Goal: Contribute content

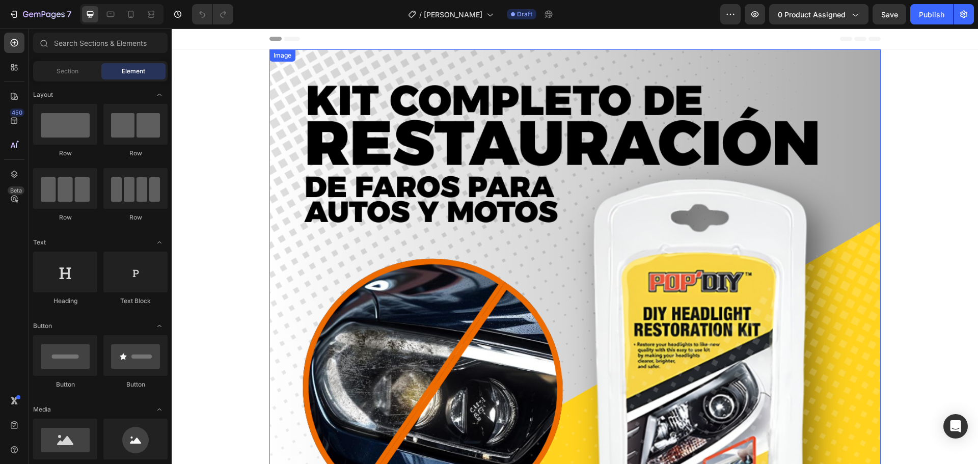
click at [668, 162] on img at bounding box center [574, 431] width 611 height 764
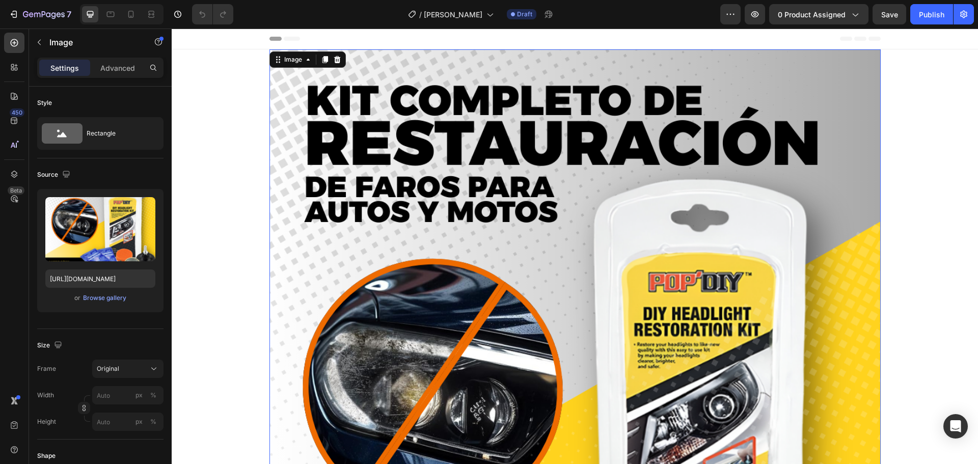
click at [591, 186] on img at bounding box center [574, 431] width 611 height 764
click at [97, 296] on div "Browse gallery" at bounding box center [104, 297] width 43 height 9
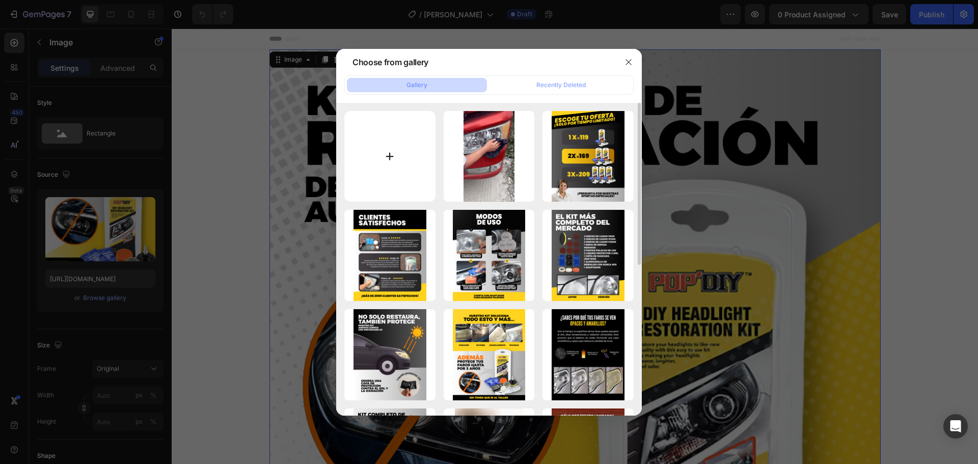
click at [390, 158] on input "file" at bounding box center [389, 156] width 91 height 91
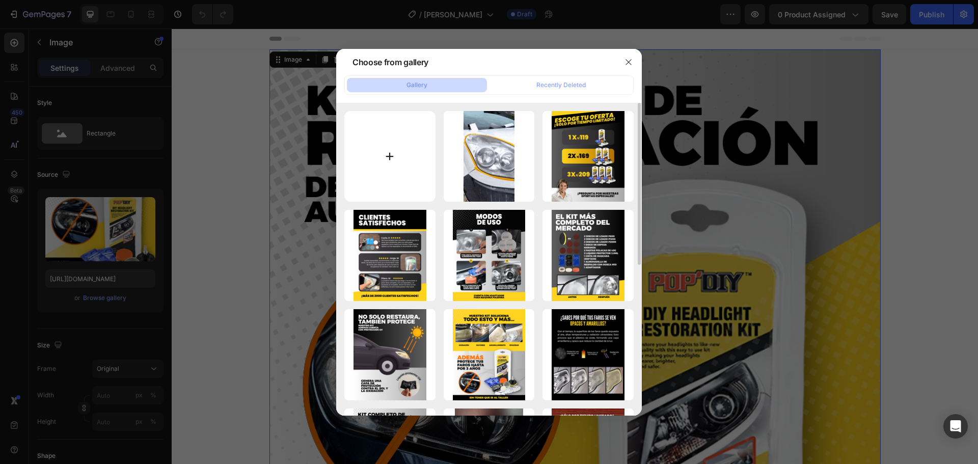
type input "C:\fakepath\6 (2).png"
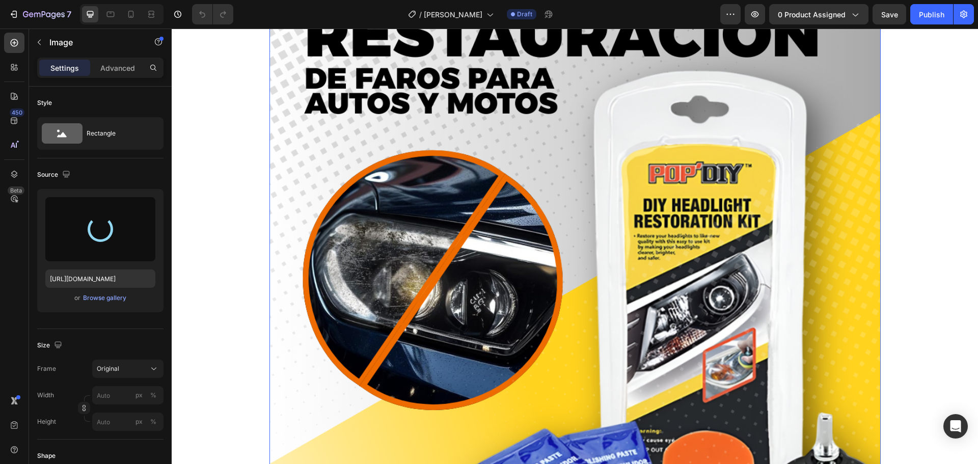
scroll to position [153, 0]
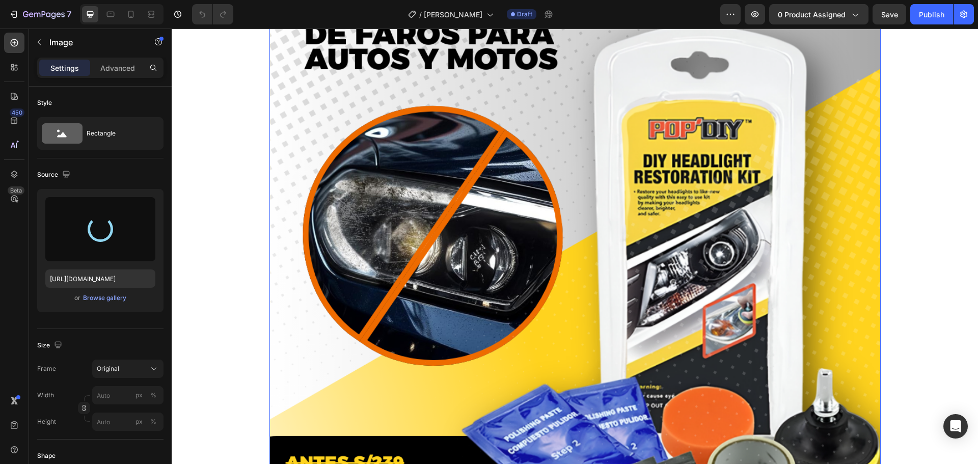
type input "[URL][DOMAIN_NAME]"
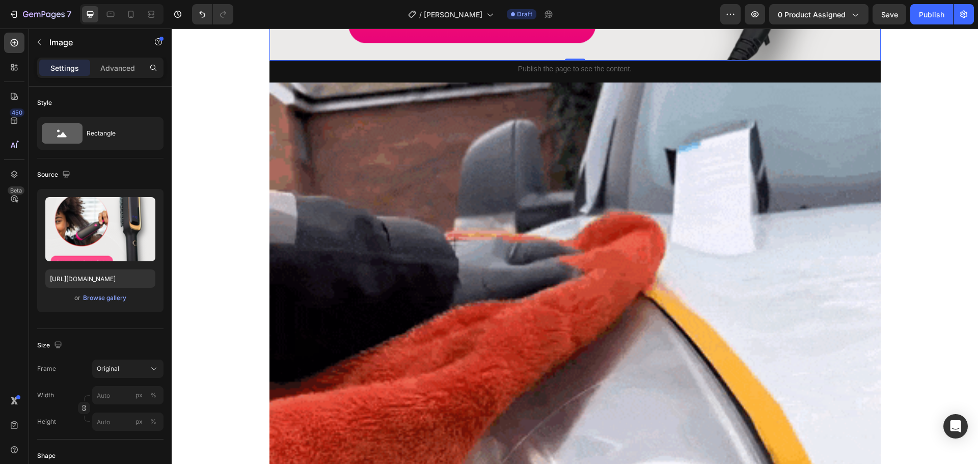
scroll to position [815, 0]
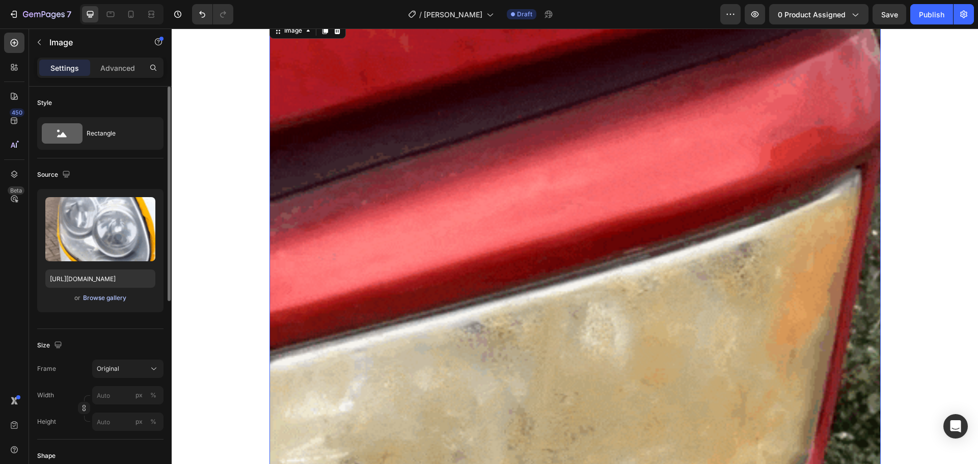
click at [105, 298] on div "Browse gallery" at bounding box center [104, 297] width 43 height 9
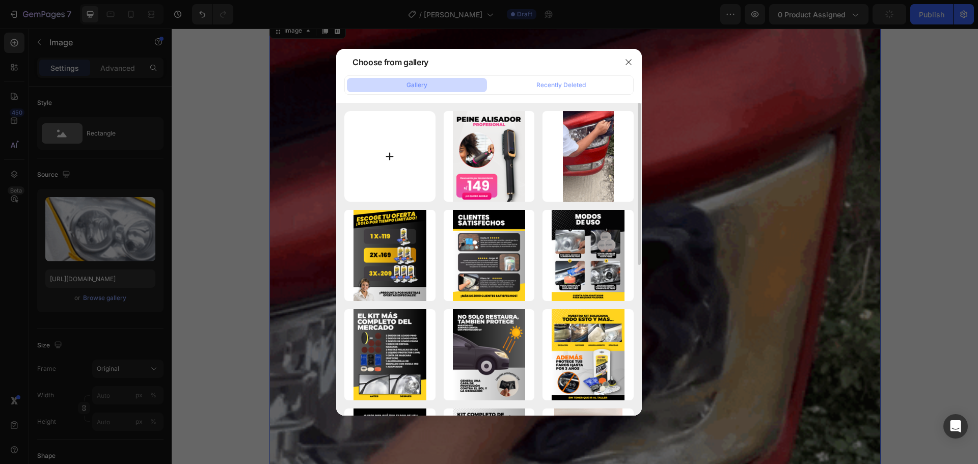
click at [396, 170] on input "file" at bounding box center [389, 156] width 91 height 91
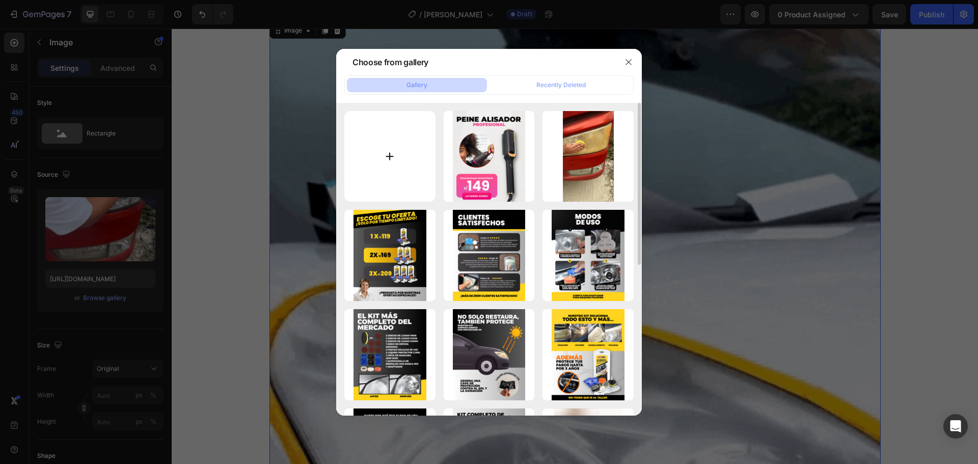
type input "C:\fakepath\7 (3).png"
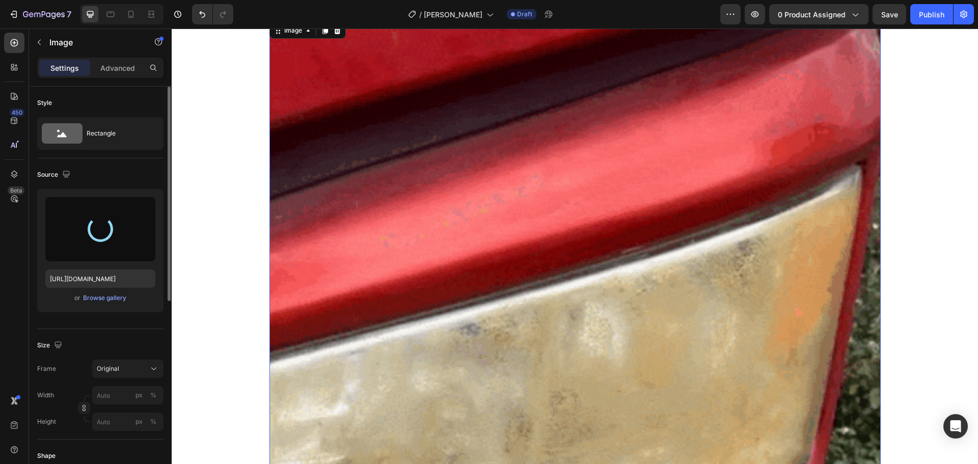
type input "[URL][DOMAIN_NAME]"
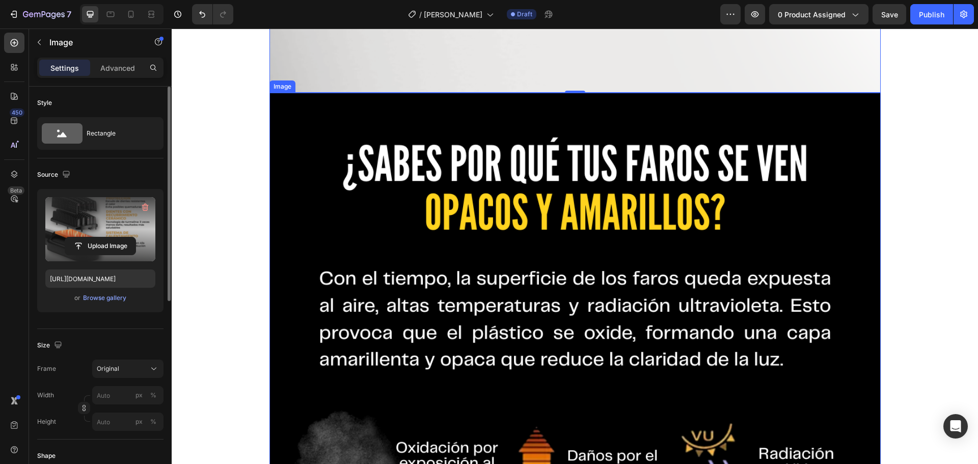
scroll to position [1578, 0]
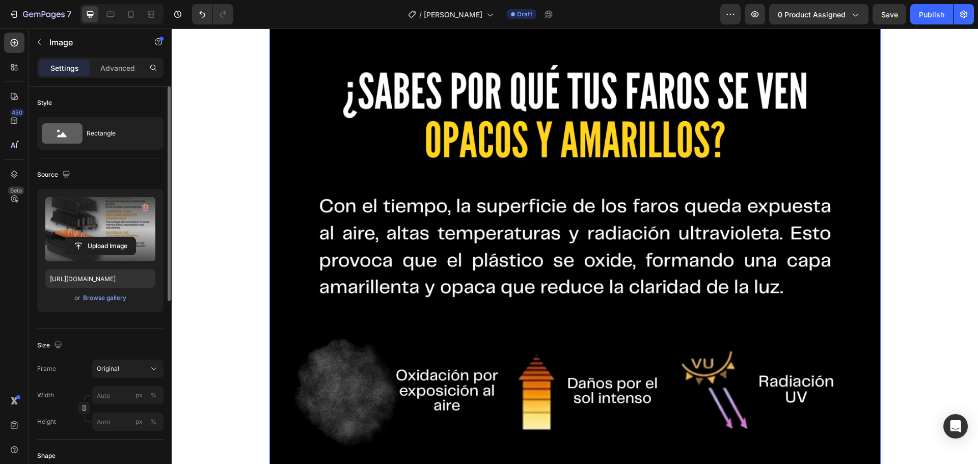
click at [505, 231] on img at bounding box center [574, 402] width 611 height 764
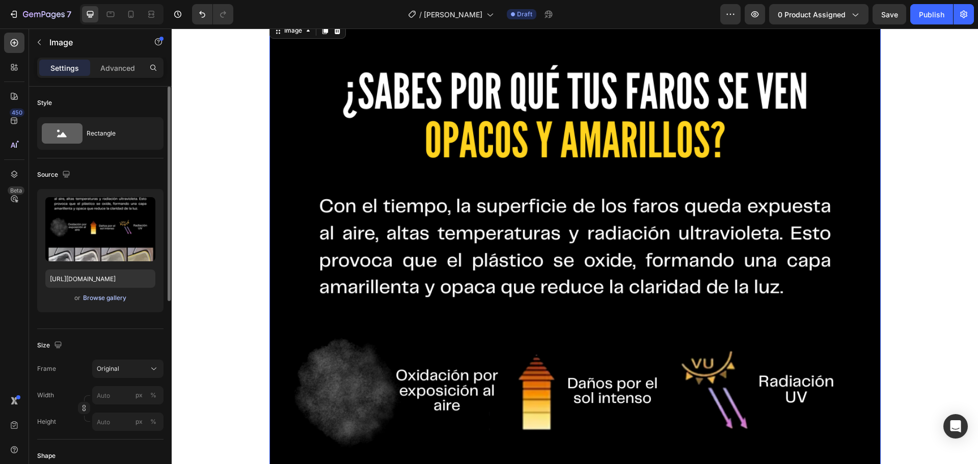
click at [97, 299] on div "Browse gallery" at bounding box center [104, 297] width 43 height 9
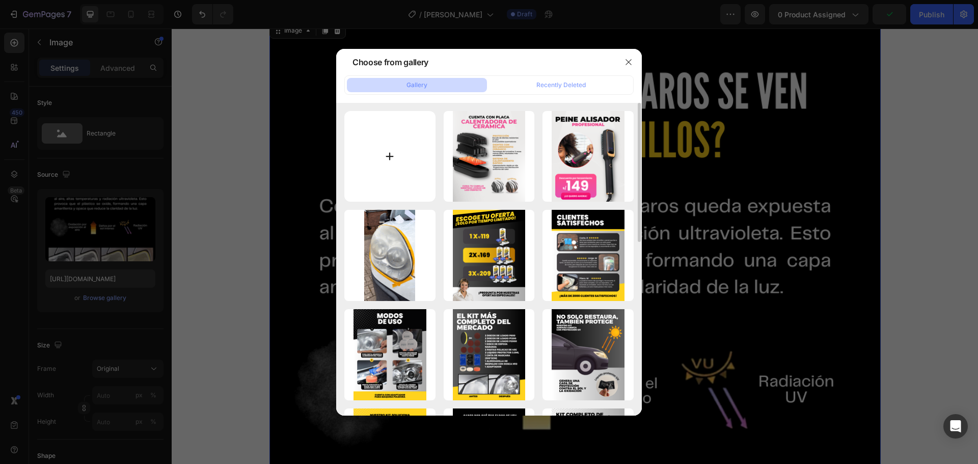
click at [389, 159] on input "file" at bounding box center [389, 156] width 91 height 91
click at [631, 62] on icon "button" at bounding box center [628, 62] width 8 height 8
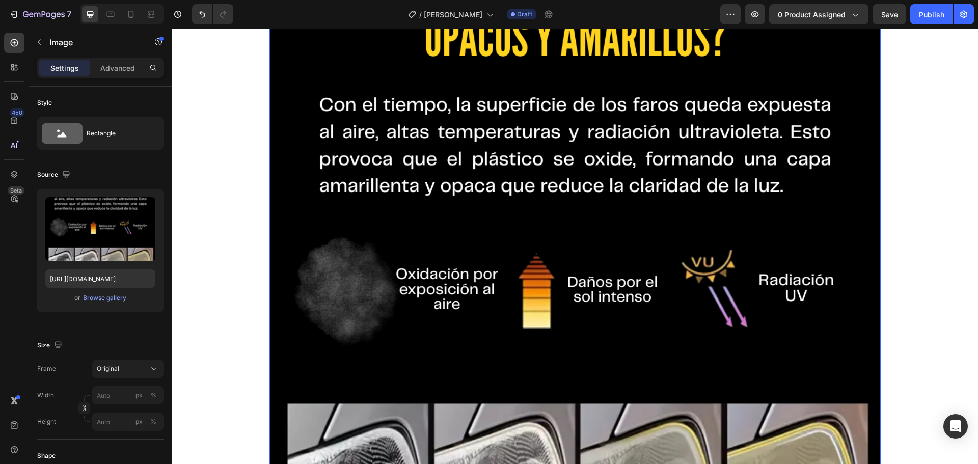
scroll to position [1680, 0]
click at [679, 171] on img at bounding box center [574, 301] width 611 height 764
click at [97, 297] on div "Browse gallery" at bounding box center [104, 297] width 43 height 9
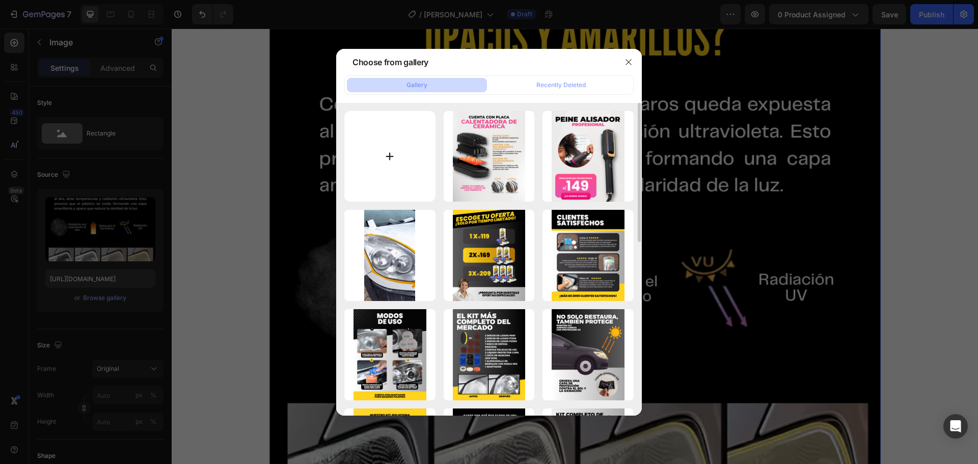
click at [400, 172] on input "file" at bounding box center [389, 156] width 91 height 91
type input "C:\fakepath\9 (3).png"
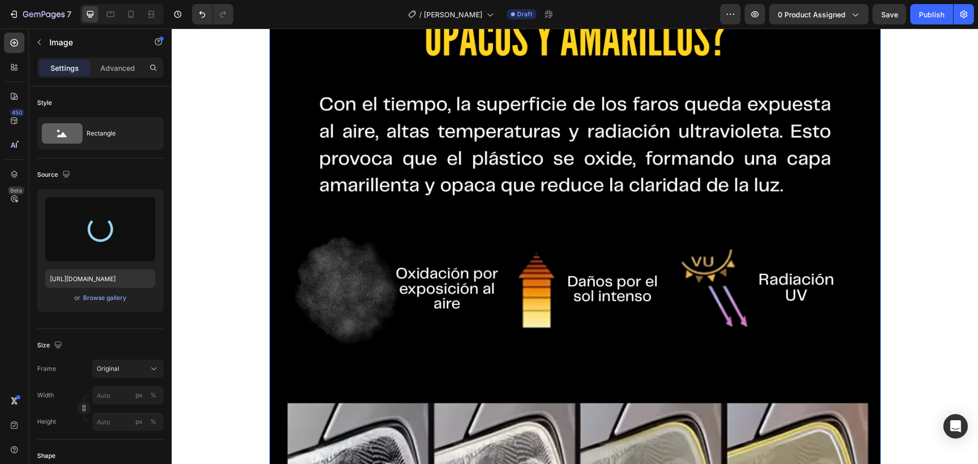
type input "[URL][DOMAIN_NAME]"
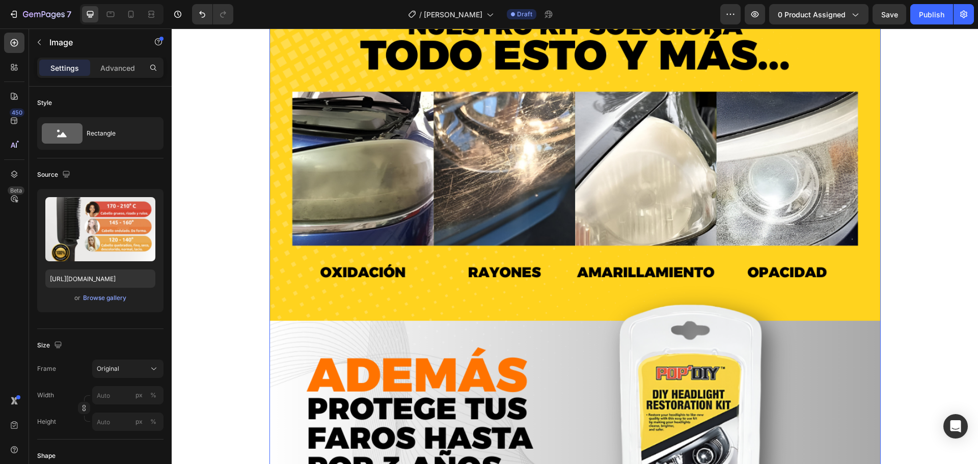
scroll to position [2342, 0]
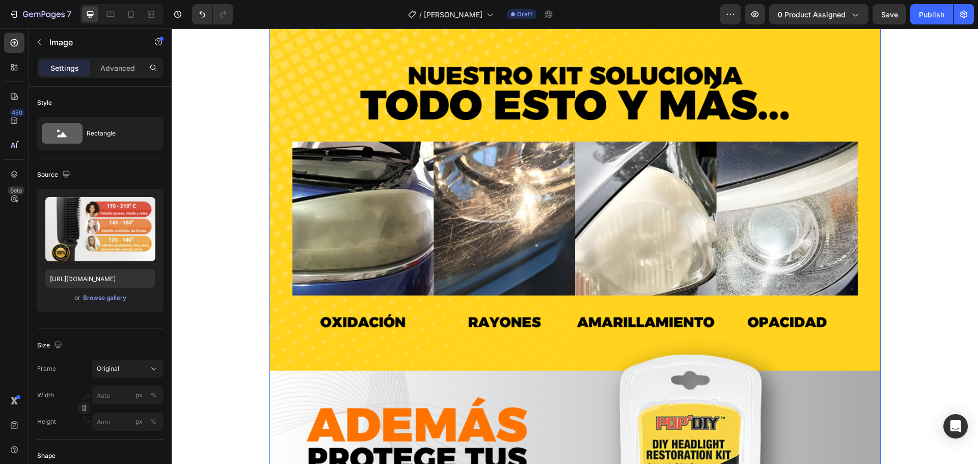
click at [542, 258] on img at bounding box center [574, 402] width 611 height 764
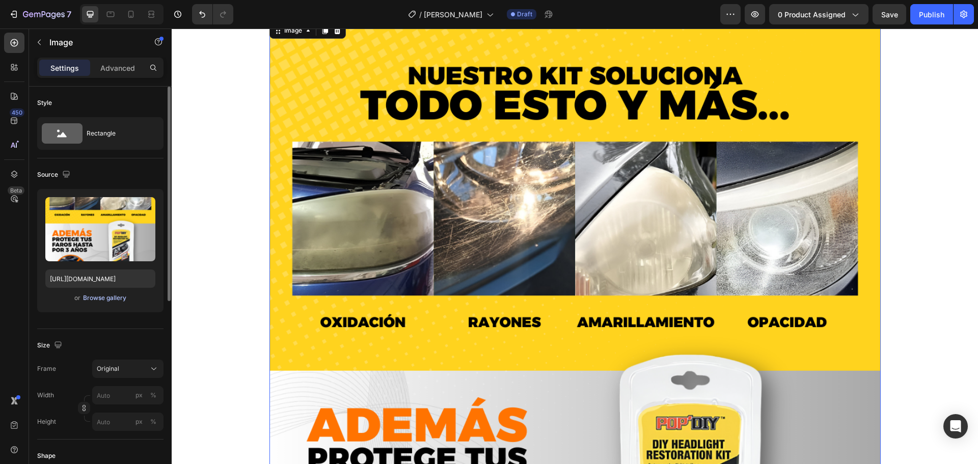
click at [100, 296] on div "Browse gallery" at bounding box center [104, 297] width 43 height 9
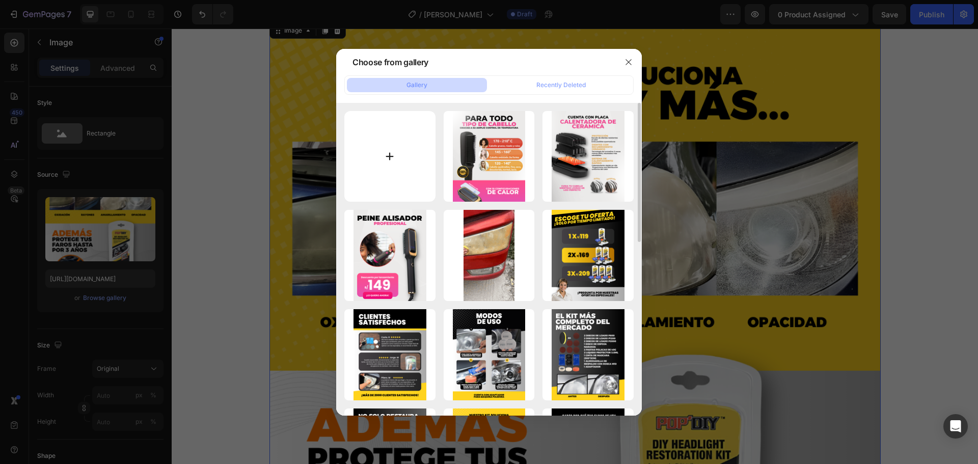
click at [378, 169] on input "file" at bounding box center [389, 156] width 91 height 91
type input "C:\fakepath\10 (2).png"
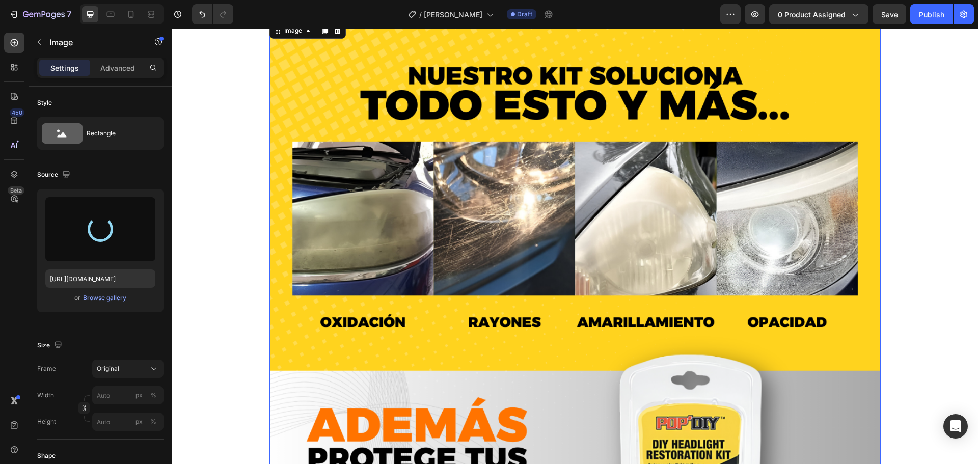
type input "[URL][DOMAIN_NAME]"
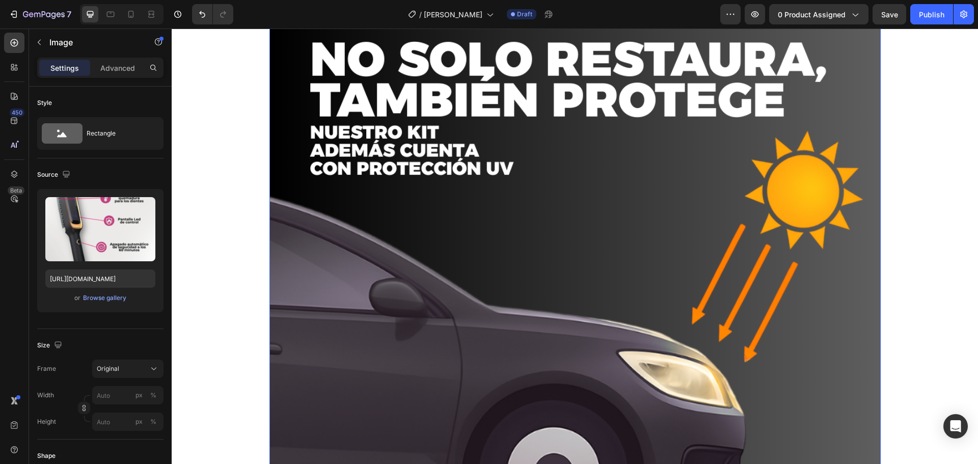
scroll to position [3259, 0]
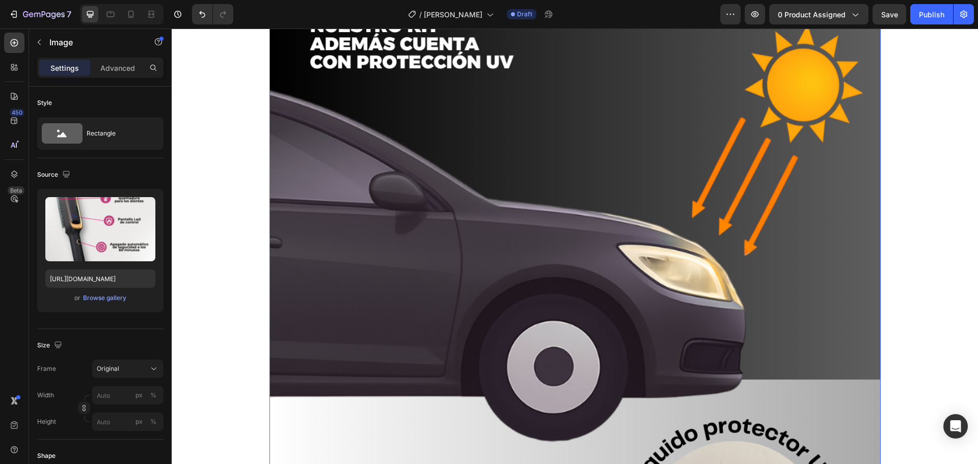
click at [427, 201] on img at bounding box center [574, 272] width 611 height 764
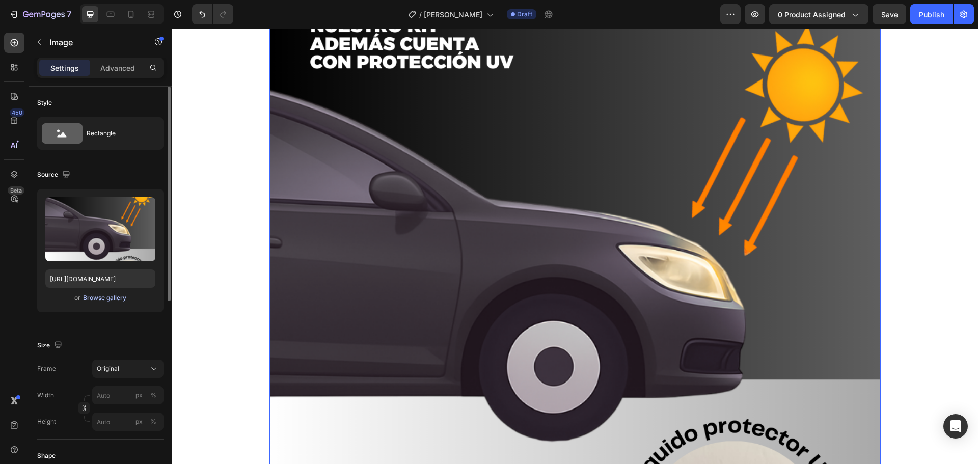
click at [115, 297] on div "Browse gallery" at bounding box center [104, 297] width 43 height 9
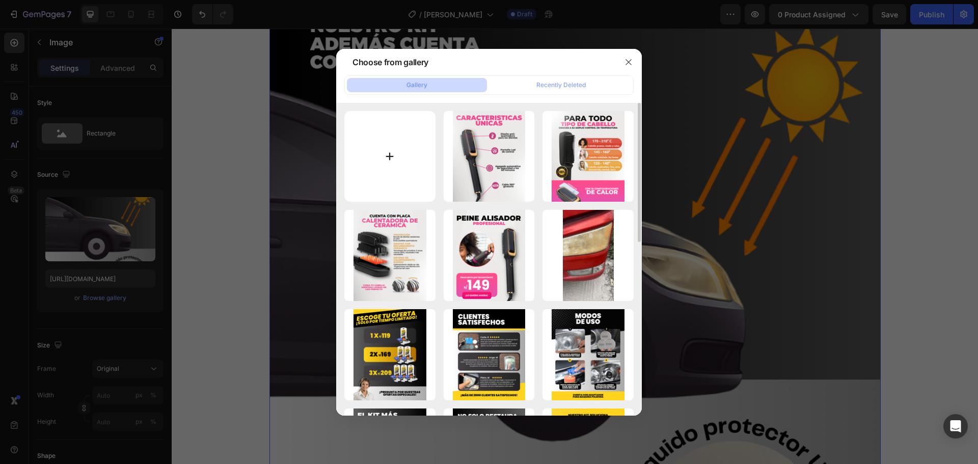
click at [390, 161] on input "file" at bounding box center [389, 156] width 91 height 91
type input "C:\fakepath\11 (3).png"
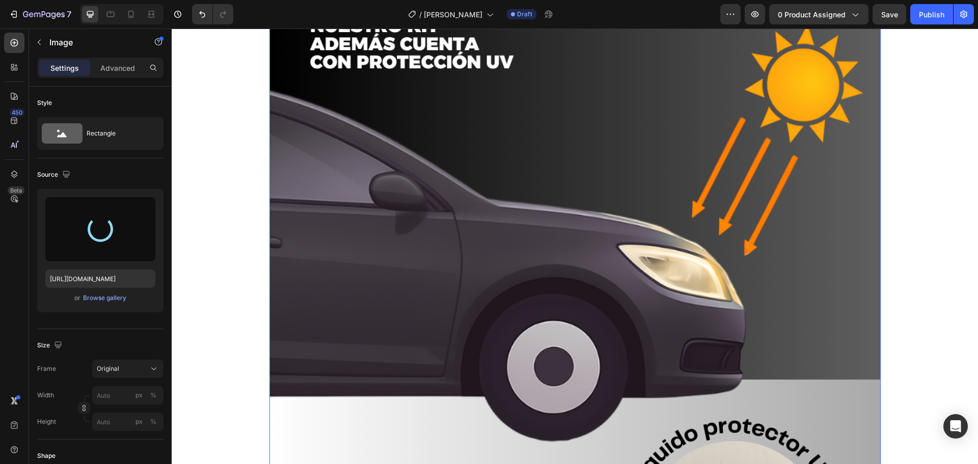
type input "[URL][DOMAIN_NAME]"
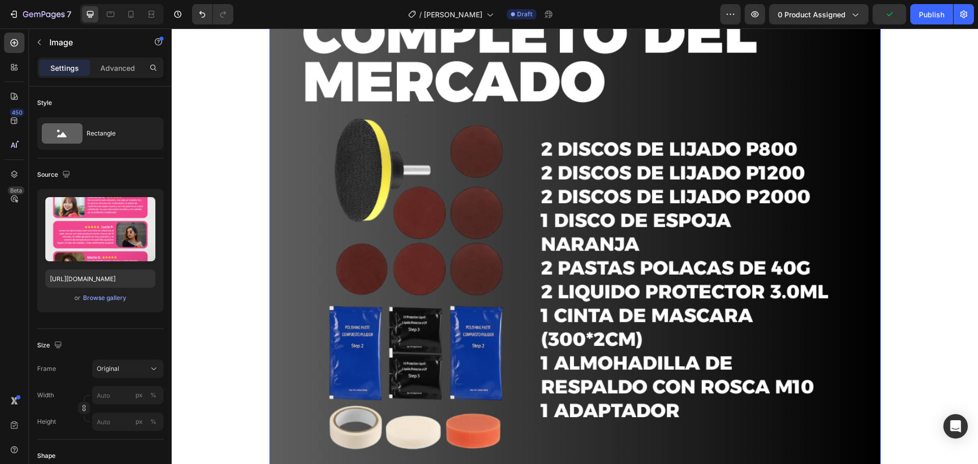
scroll to position [4124, 0]
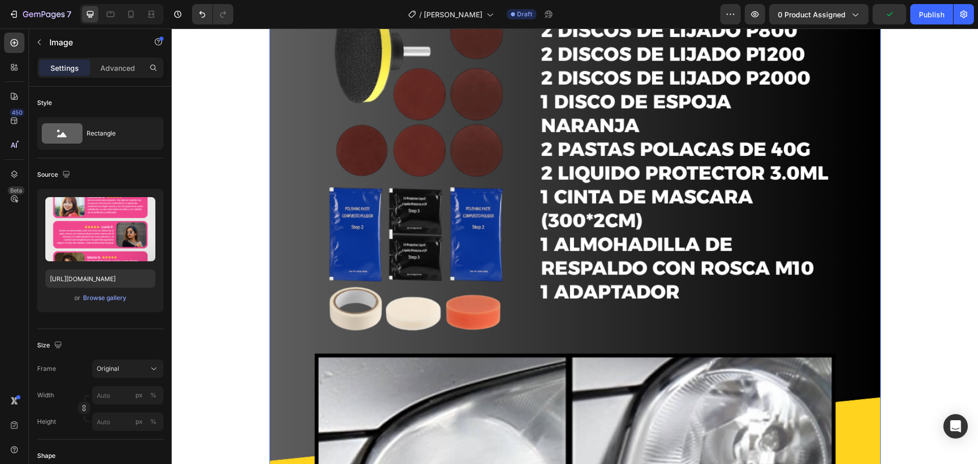
click at [562, 204] on img at bounding box center [574, 192] width 611 height 764
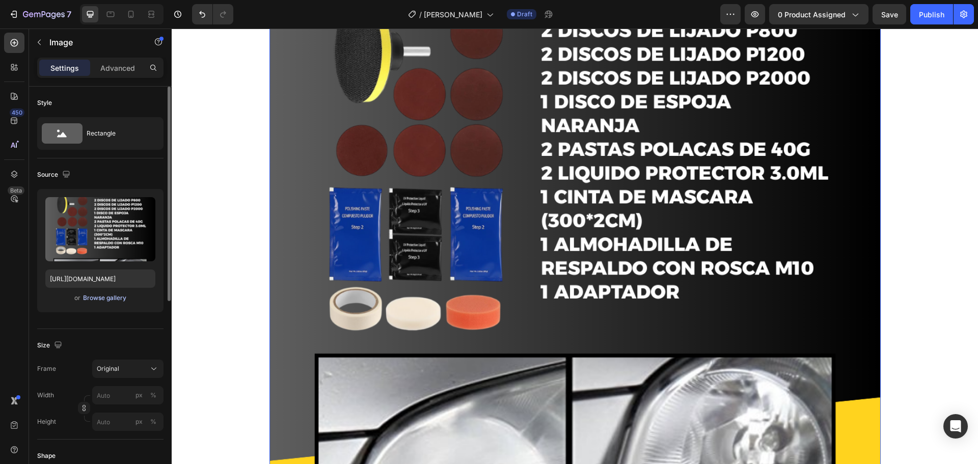
click at [109, 298] on div "Browse gallery" at bounding box center [104, 297] width 43 height 9
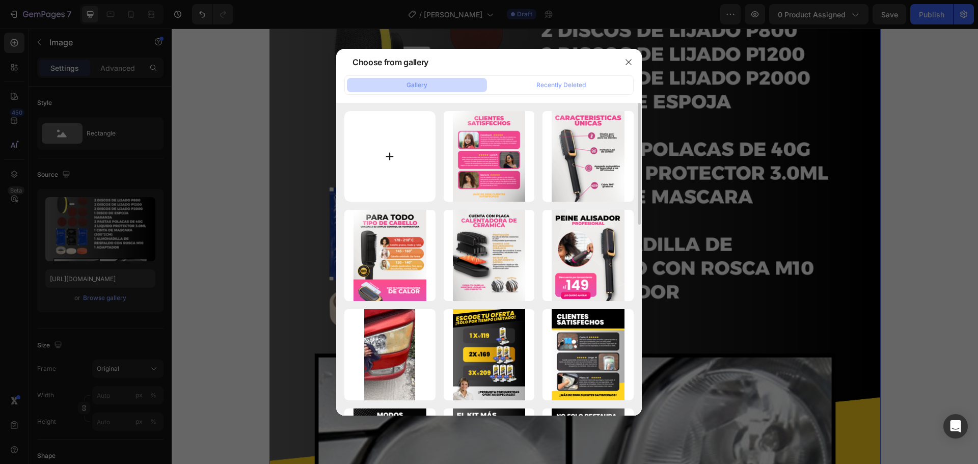
click at [407, 163] on input "file" at bounding box center [389, 156] width 91 height 91
type input "C:\fakepath\Texto del párrafo (1).png"
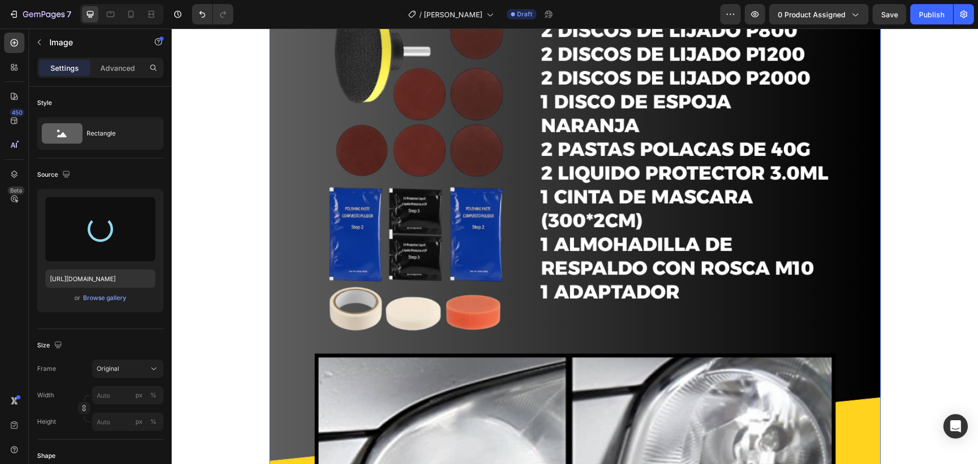
type input "[URL][DOMAIN_NAME]"
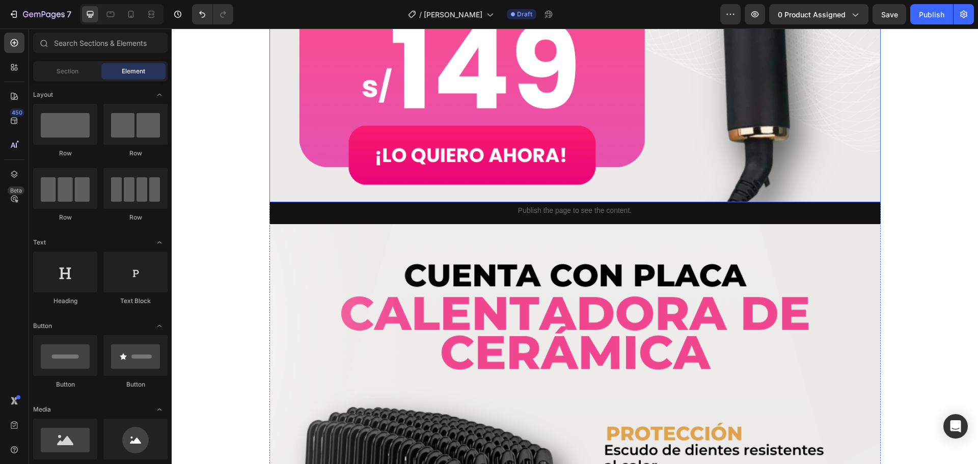
scroll to position [866, 0]
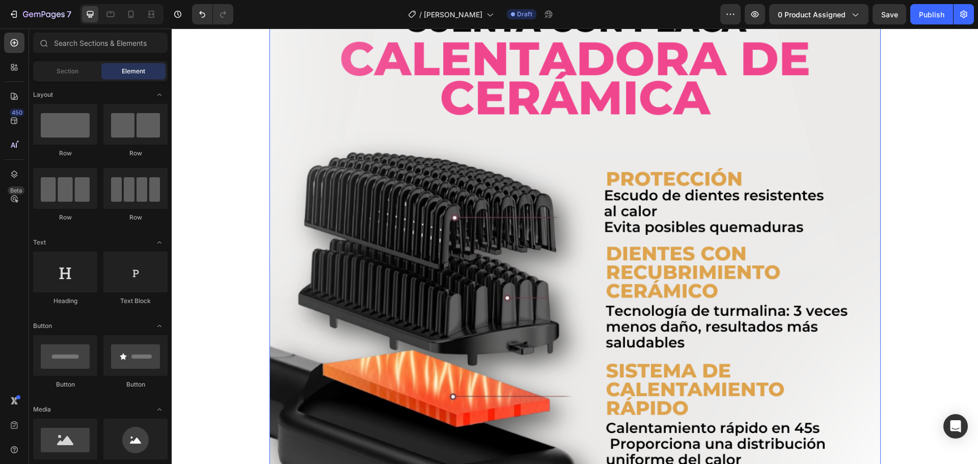
click at [503, 244] on img at bounding box center [574, 351] width 611 height 764
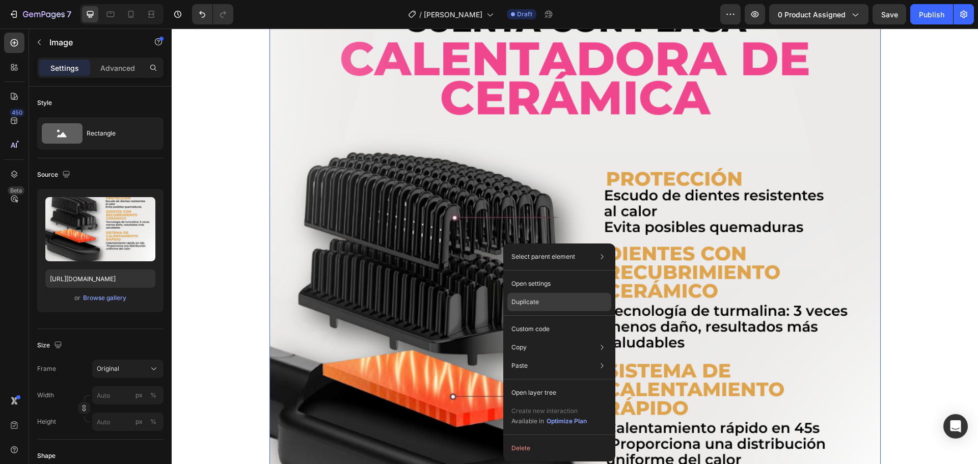
click at [535, 302] on p "Duplicate" at bounding box center [524, 301] width 27 height 9
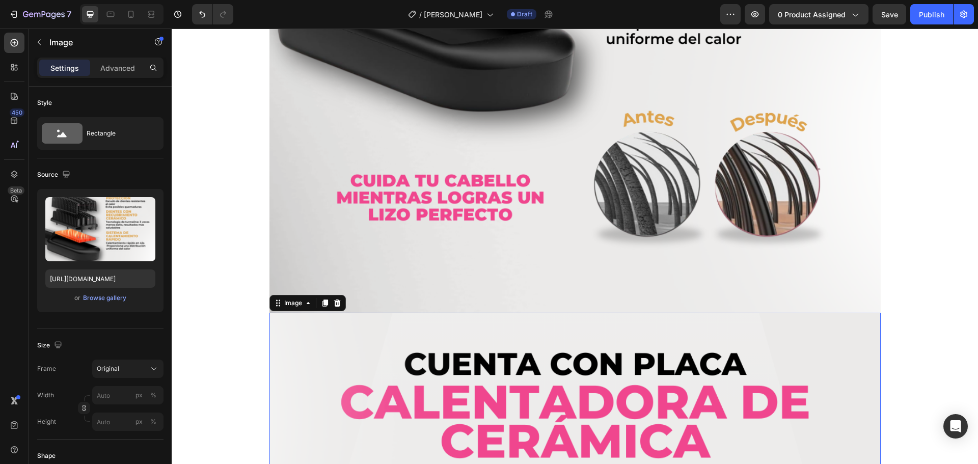
scroll to position [1178, 0]
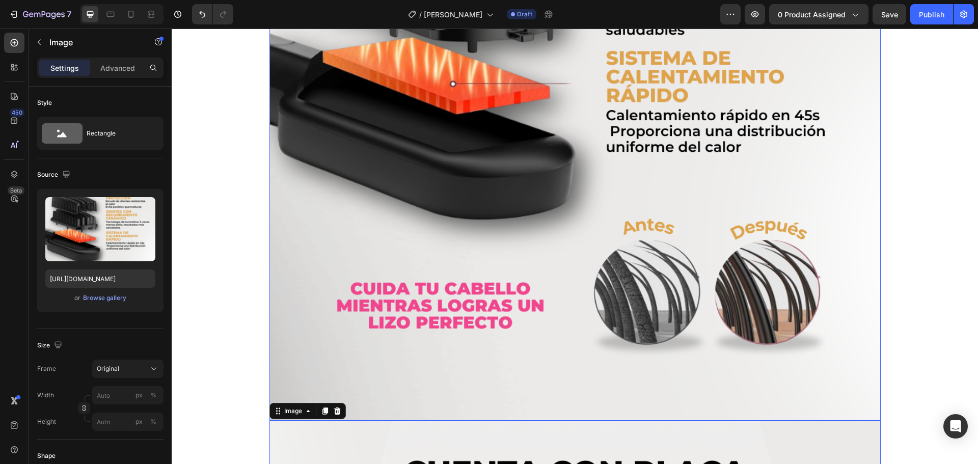
click at [565, 169] on img at bounding box center [574, 39] width 611 height 764
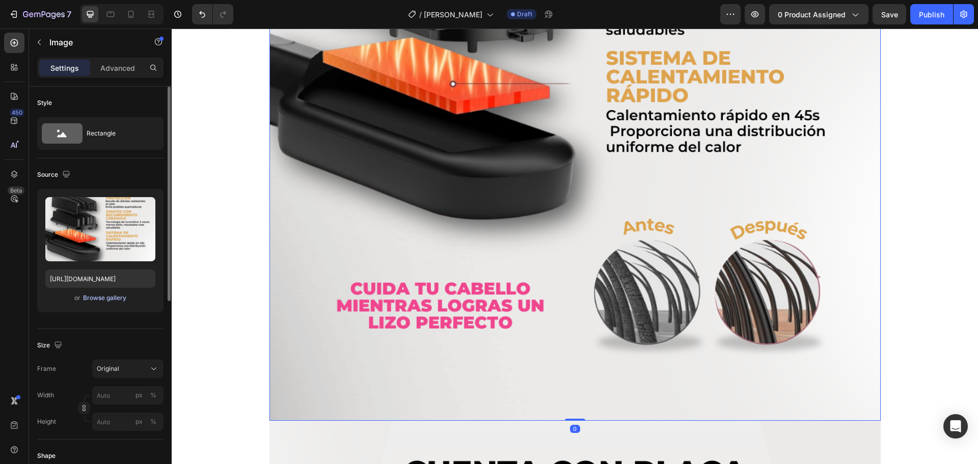
click at [99, 296] on div "Browse gallery" at bounding box center [104, 297] width 43 height 9
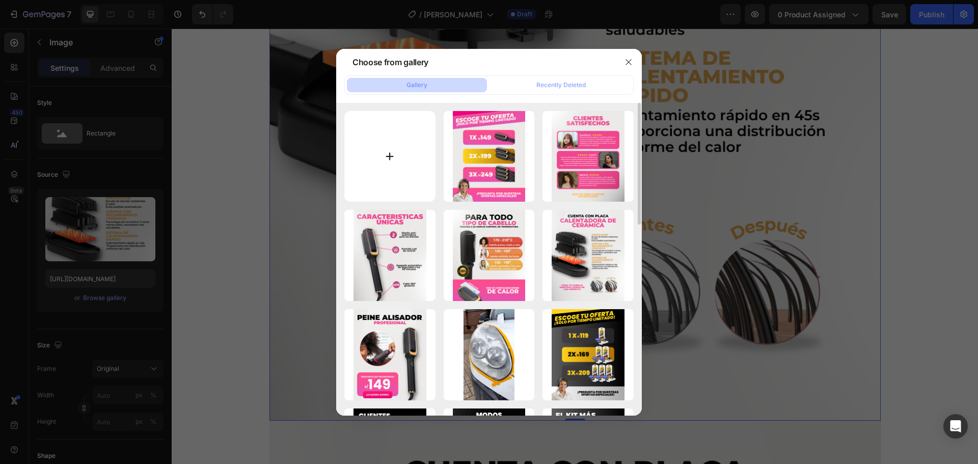
click at [418, 144] on input "file" at bounding box center [389, 156] width 91 height 91
type input "C:\fakepath\0826 (1).gif"
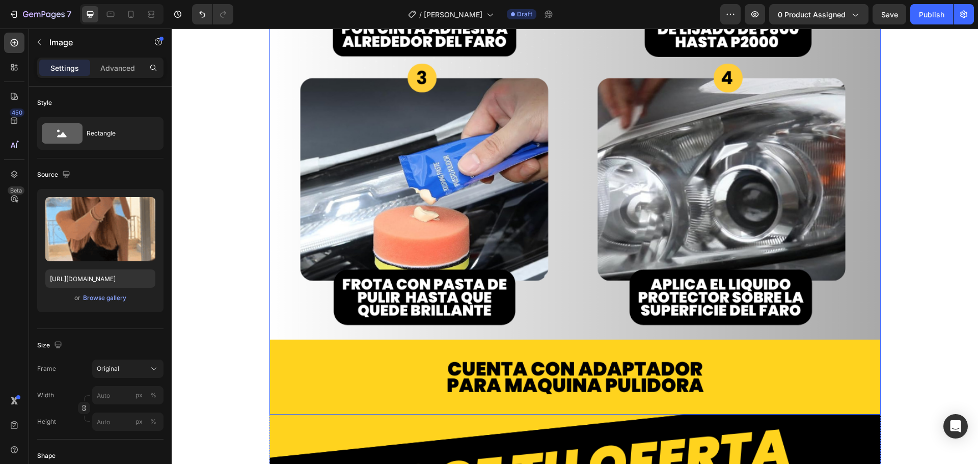
scroll to position [6059, 0]
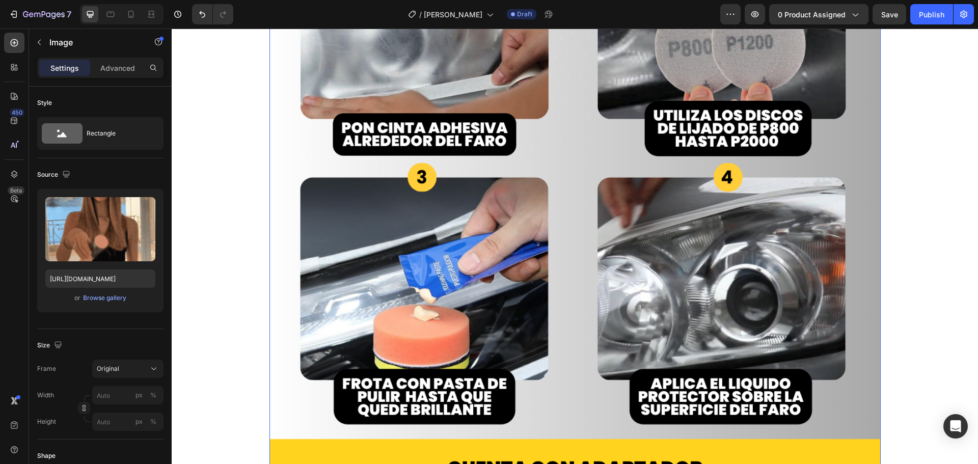
click at [664, 180] on img at bounding box center [574, 132] width 611 height 764
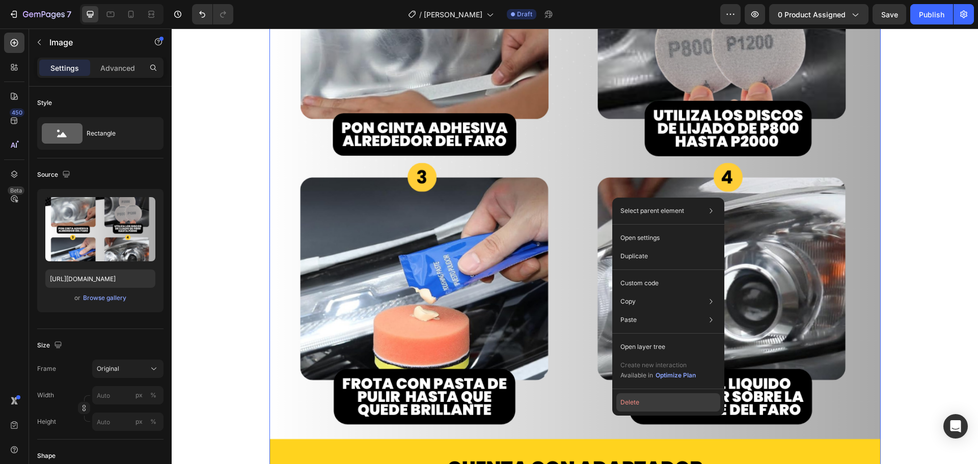
click at [639, 405] on button "Delete" at bounding box center [668, 402] width 104 height 18
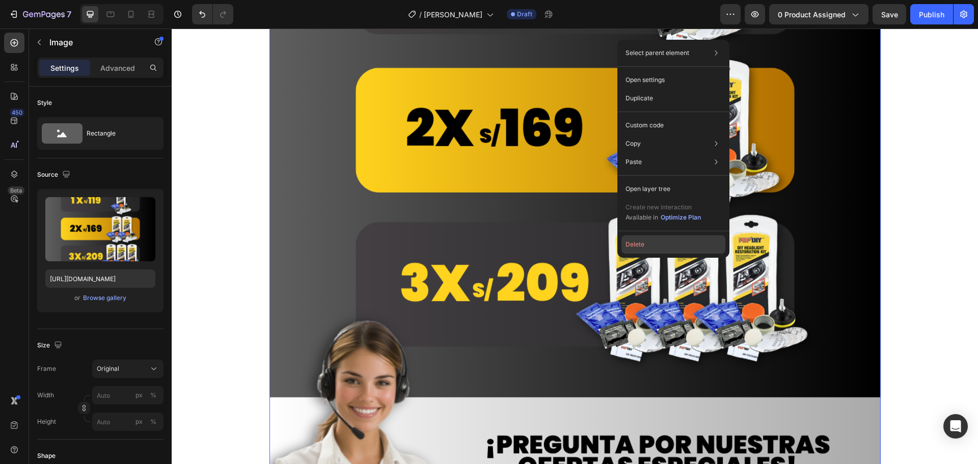
click at [642, 246] on button "Delete" at bounding box center [673, 244] width 104 height 18
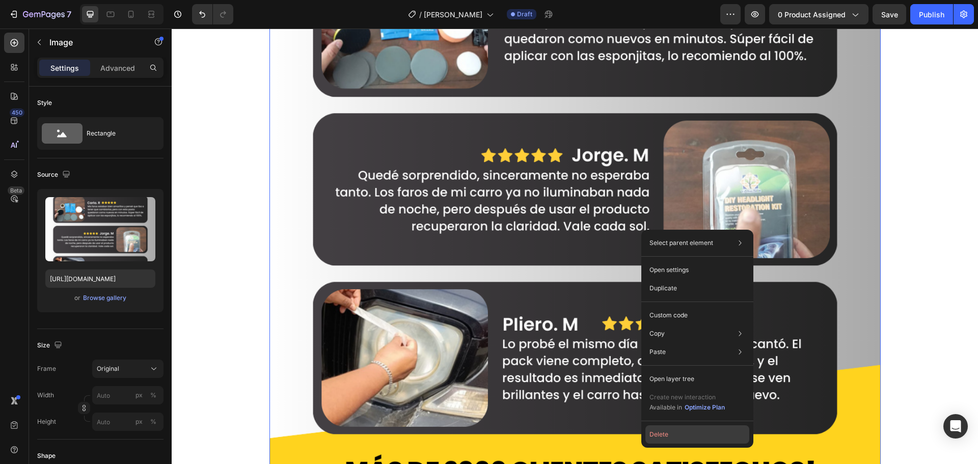
click at [670, 431] on button "Delete" at bounding box center [697, 434] width 104 height 18
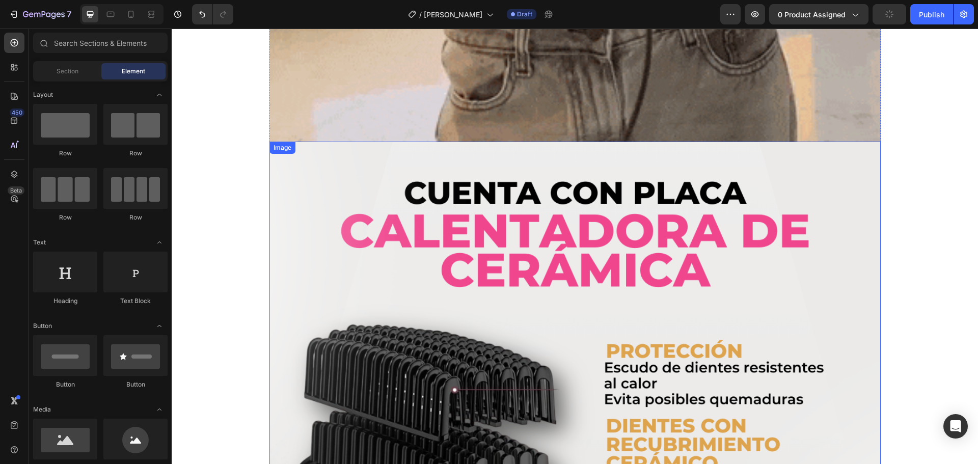
scroll to position [1722, 0]
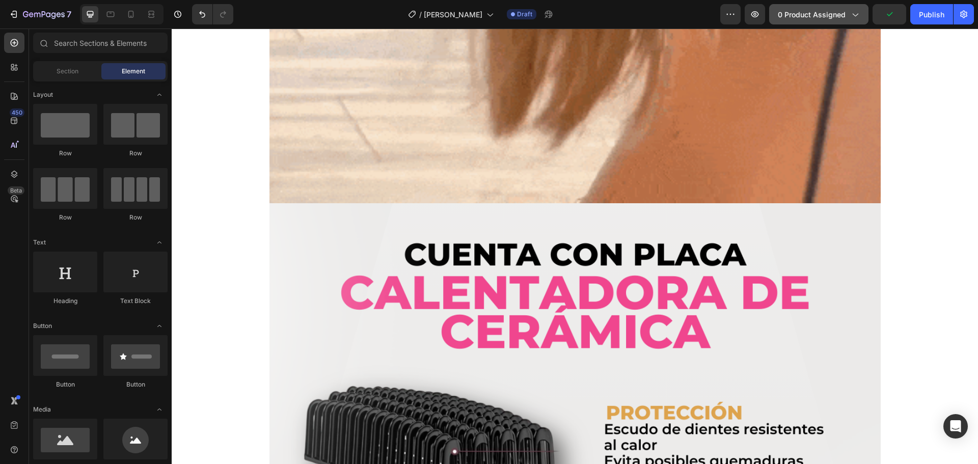
click at [806, 14] on span "0 product assigned" at bounding box center [812, 14] width 68 height 11
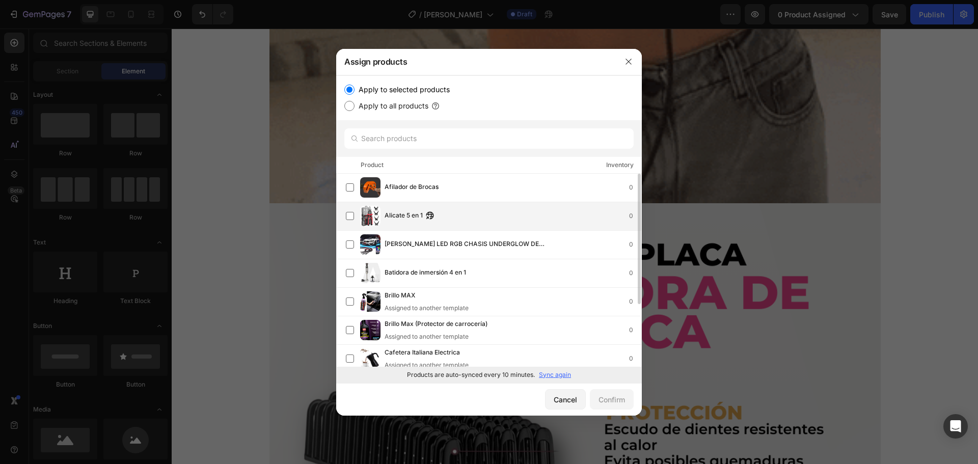
scroll to position [0, 0]
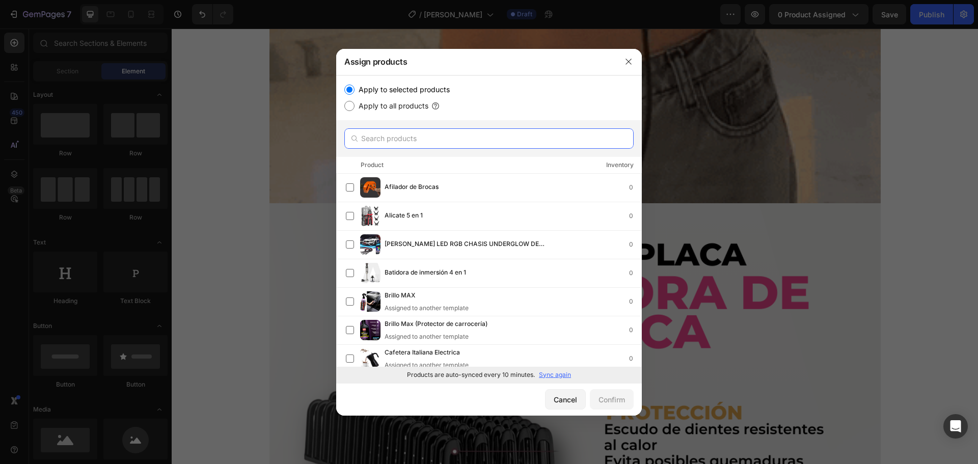
click at [451, 145] on input "text" at bounding box center [488, 138] width 289 height 20
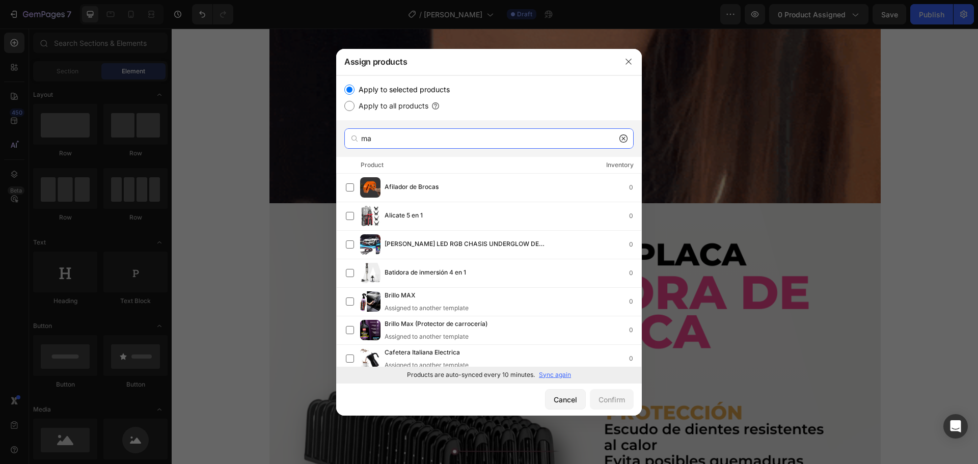
type input "m"
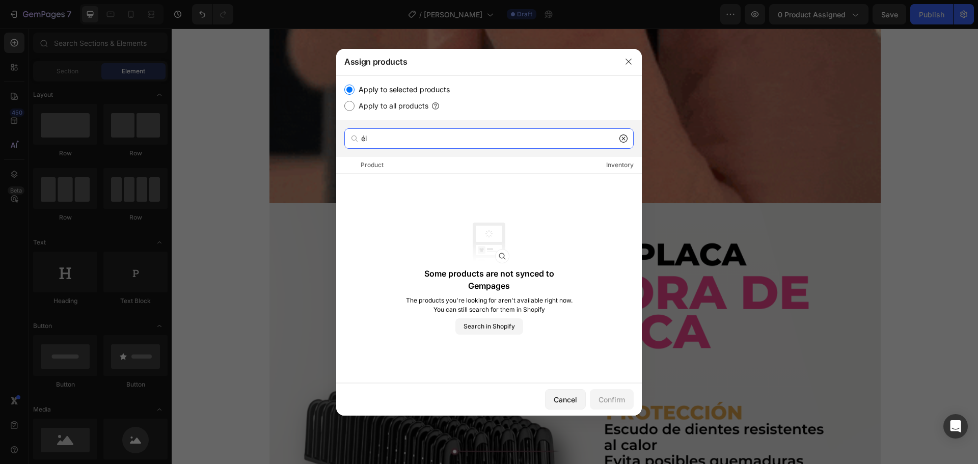
type input "é"
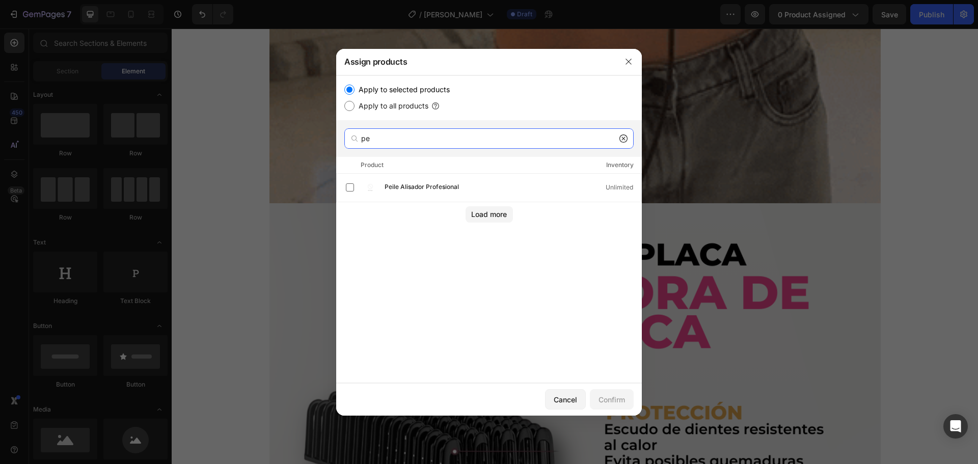
type input "p"
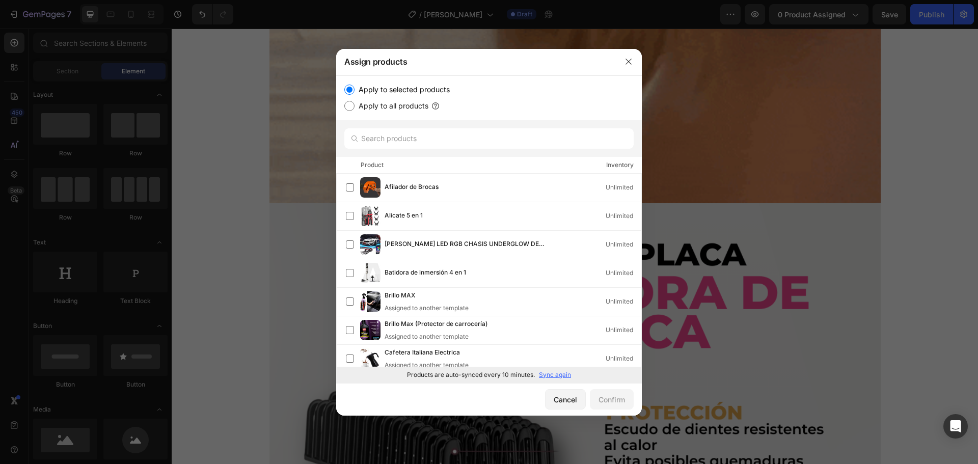
click at [559, 375] on p "Sync again" at bounding box center [555, 374] width 32 height 9
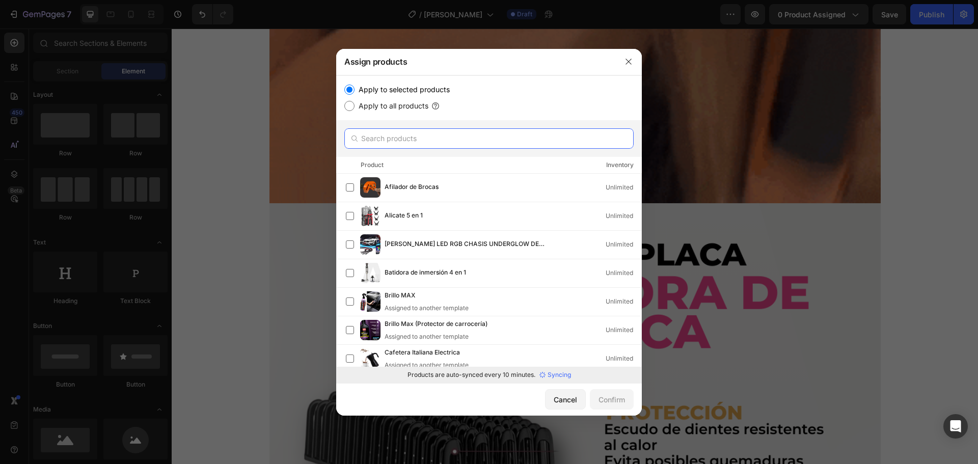
click at [408, 141] on input "text" at bounding box center [488, 138] width 289 height 20
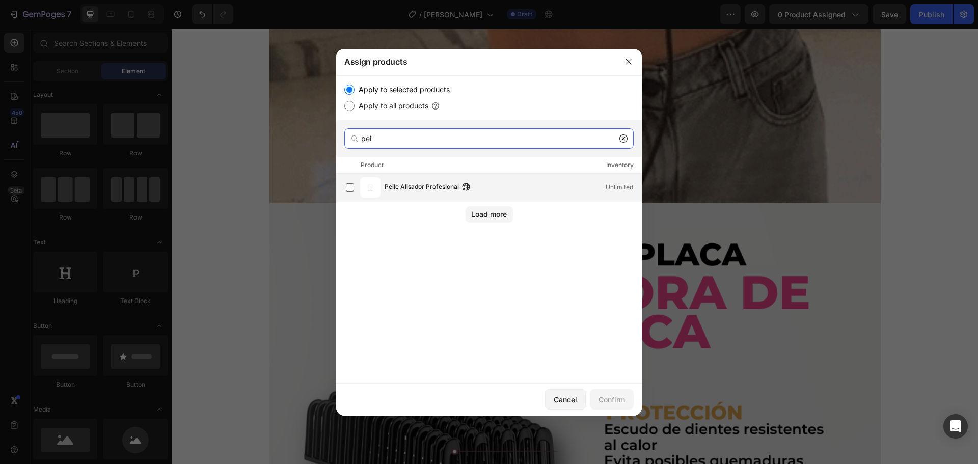
type input "pei"
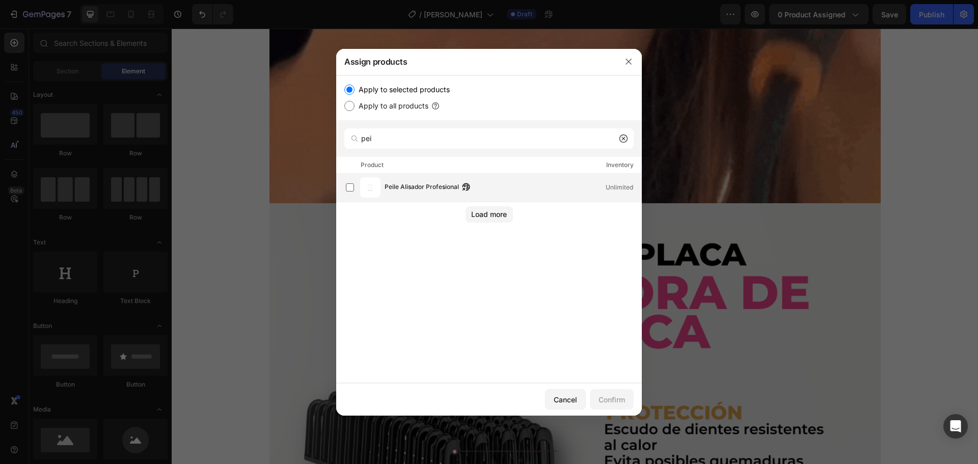
click at [448, 185] on span "Peile Alisador Profesional" at bounding box center [421, 187] width 74 height 11
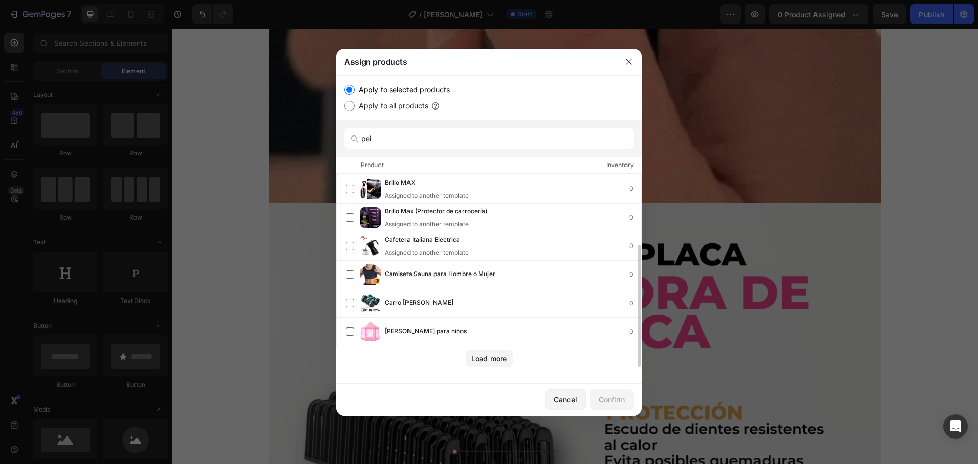
scroll to position [11, 0]
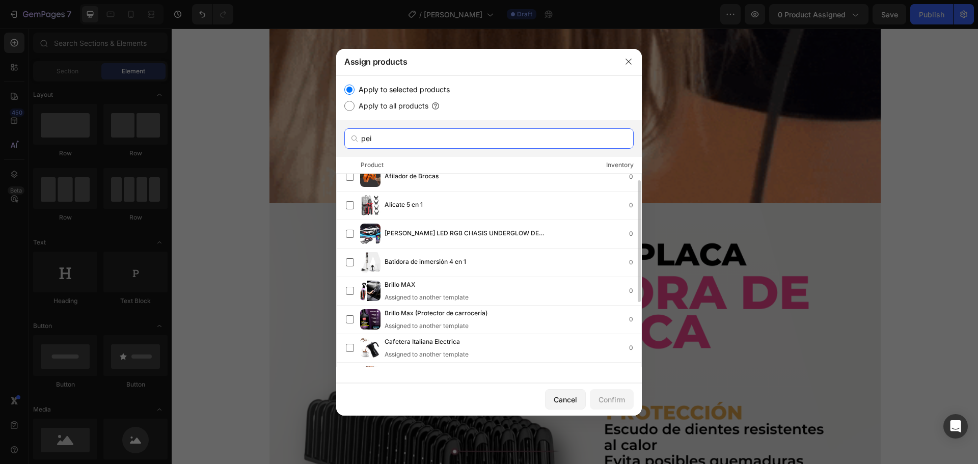
click at [403, 140] on input "pei" at bounding box center [488, 138] width 289 height 20
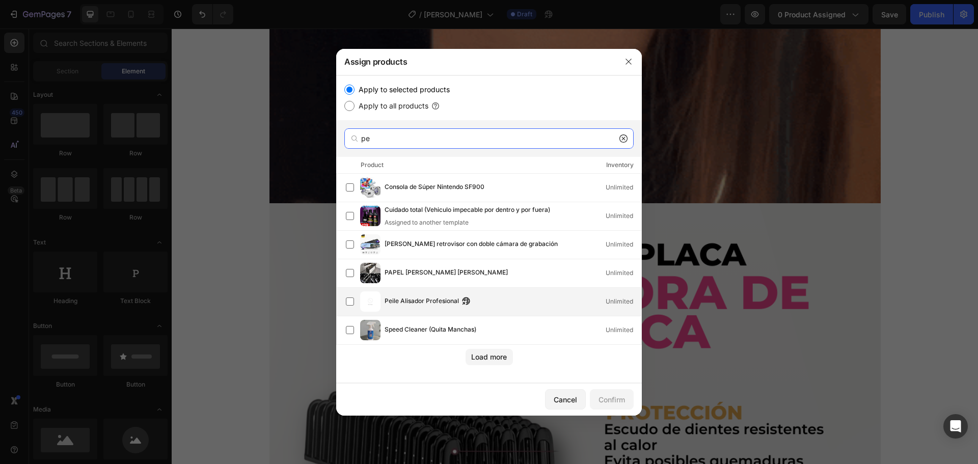
type input "pe"
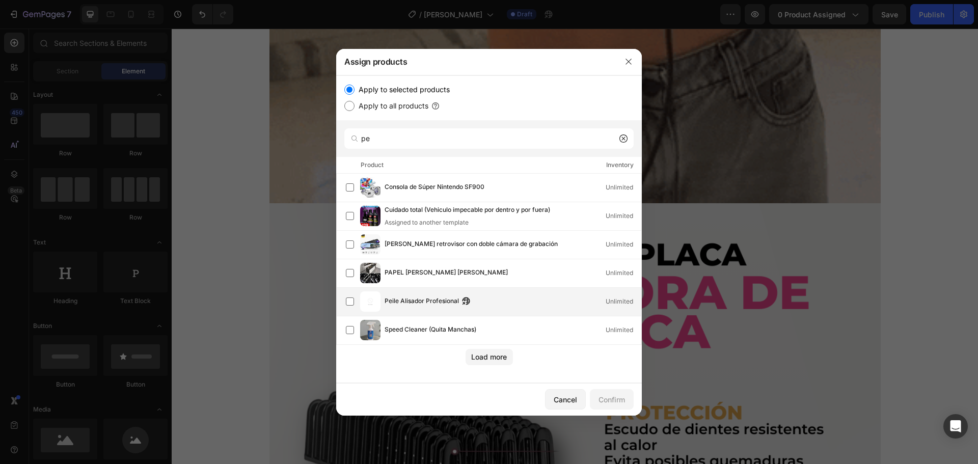
click at [423, 301] on span "Peile Alisador Profesional" at bounding box center [421, 301] width 74 height 11
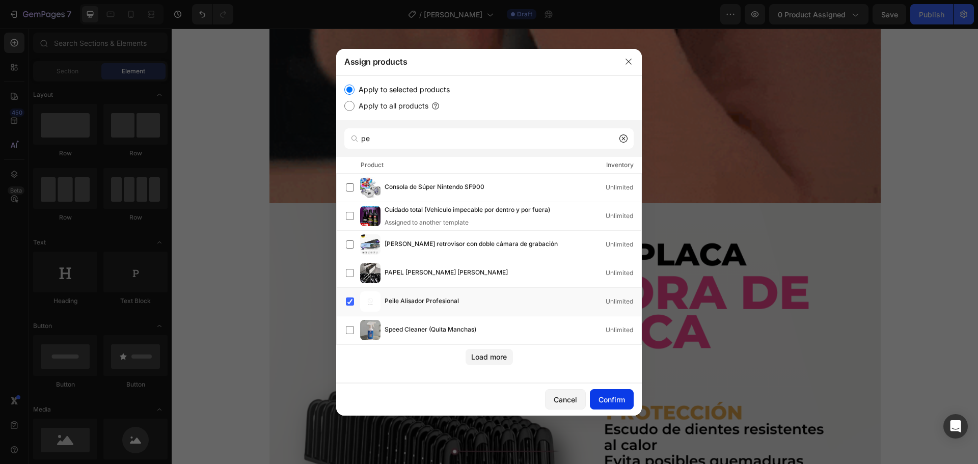
click at [606, 398] on div "Confirm" at bounding box center [611, 399] width 26 height 11
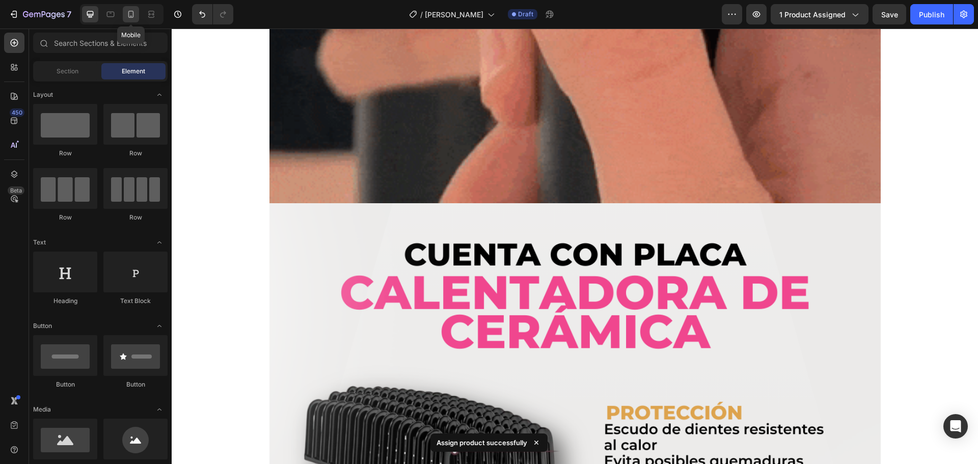
click at [130, 17] on icon at bounding box center [131, 14] width 10 height 10
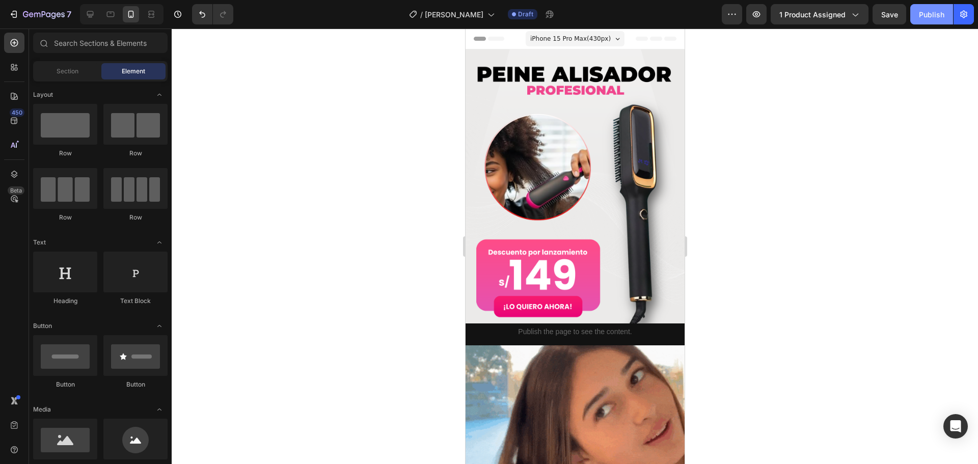
click at [930, 8] on button "Publish" at bounding box center [931, 14] width 43 height 20
